Goal: Task Accomplishment & Management: Manage account settings

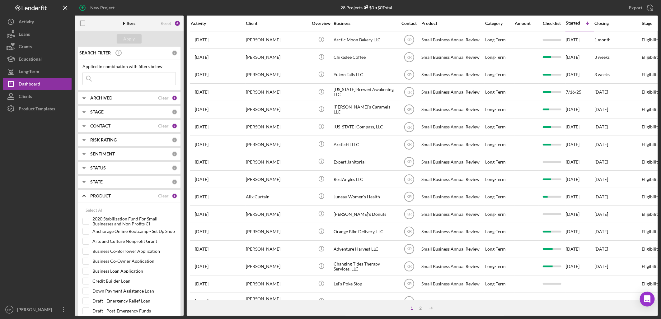
click at [101, 128] on b "CONTACT" at bounding box center [100, 125] width 20 height 5
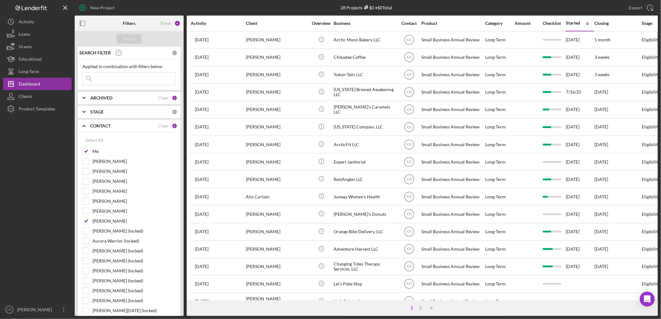
click at [137, 100] on div "ARCHIVED" at bounding box center [124, 97] width 68 height 5
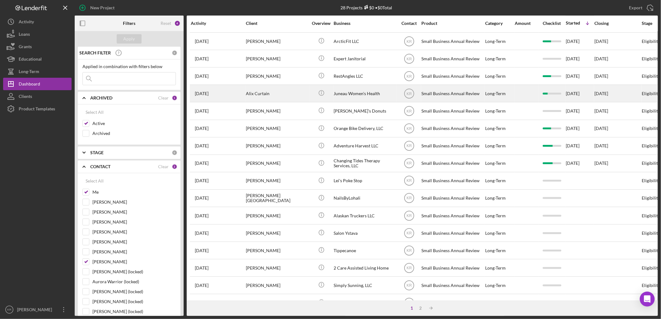
scroll to position [104, 0]
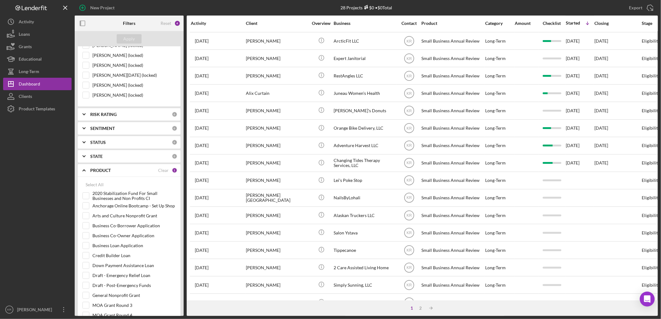
click at [107, 170] on b "PRODUCT" at bounding box center [100, 170] width 21 height 5
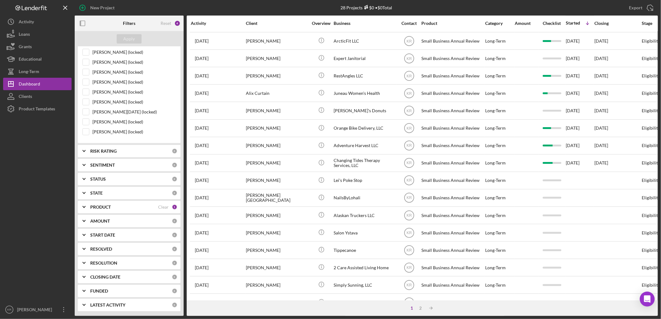
click at [106, 206] on b "PRODUCT" at bounding box center [100, 207] width 21 height 5
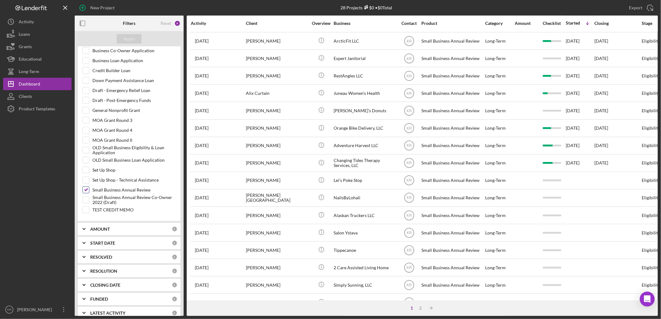
scroll to position [472, 0]
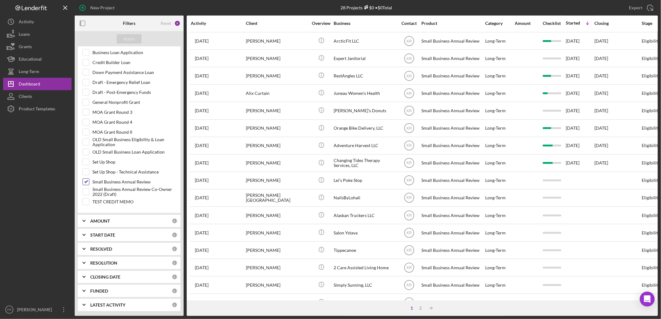
click at [103, 179] on label "Small Business Annual Review" at bounding box center [133, 182] width 83 height 6
click at [89, 179] on input "Small Business Annual Review" at bounding box center [86, 182] width 6 height 6
checkbox input "false"
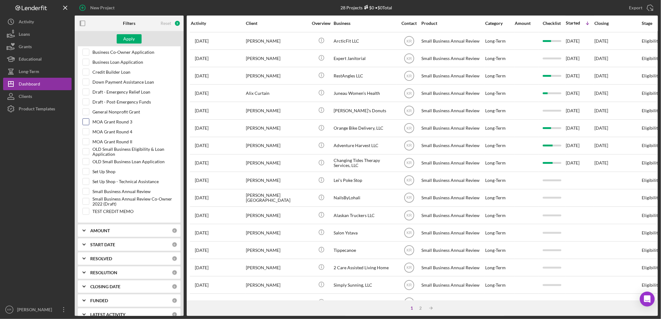
scroll to position [438, 0]
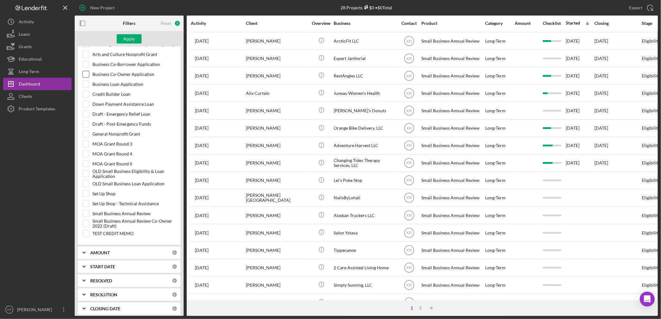
drag, startPoint x: 106, startPoint y: 85, endPoint x: 109, endPoint y: 80, distance: 6.0
click at [106, 85] on label "Business Loan Application" at bounding box center [133, 84] width 83 height 6
click at [89, 85] on input "Business Loan Application" at bounding box center [86, 84] width 6 height 6
checkbox input "true"
click at [132, 41] on div "Apply" at bounding box center [129, 38] width 12 height 9
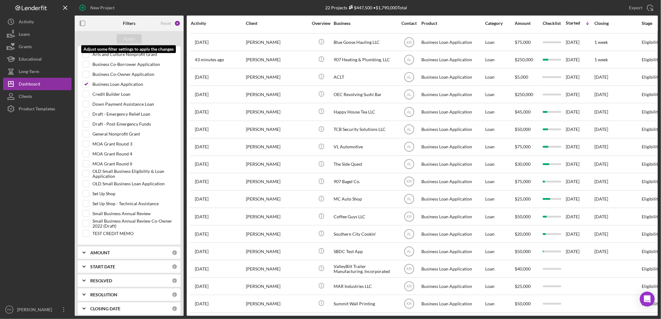
click at [228, 319] on html "New Project 22 Projects $447,500 • $1,790,000 Total Export Icon/Export Filters …" at bounding box center [330, 159] width 661 height 319
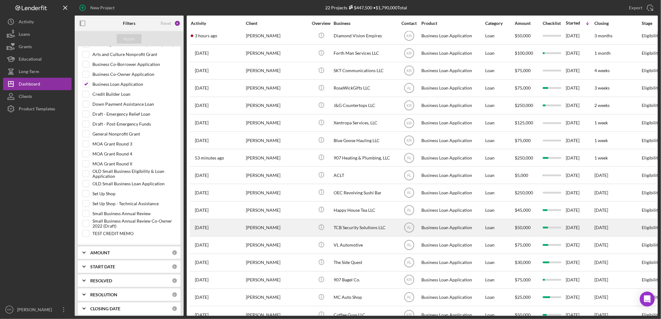
scroll to position [0, 0]
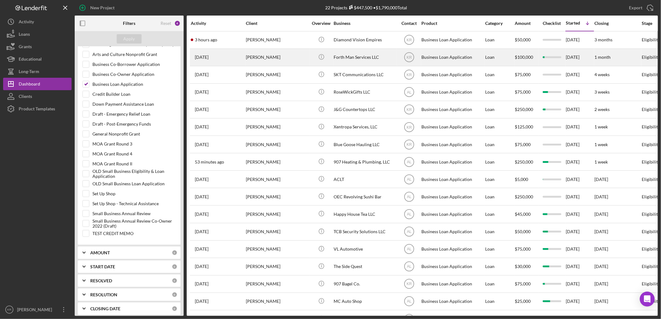
click at [282, 53] on div "[PERSON_NAME]" at bounding box center [277, 57] width 62 height 16
